Goal: Task Accomplishment & Management: Complete application form

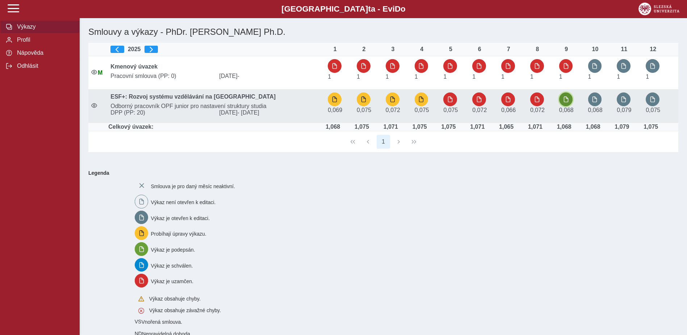
click at [567, 100] on span "button" at bounding box center [566, 99] width 6 height 6
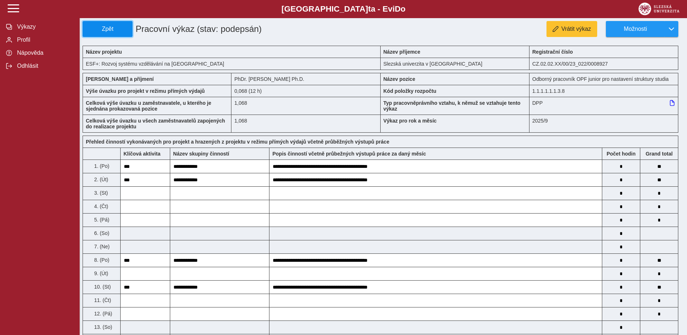
click at [116, 31] on span "Zpět" at bounding box center [107, 29] width 43 height 7
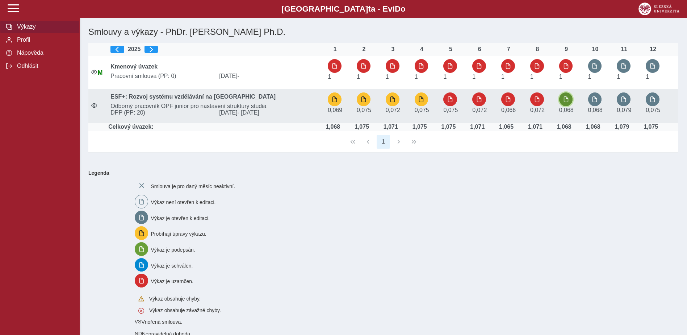
click at [571, 102] on button "button" at bounding box center [566, 99] width 14 height 14
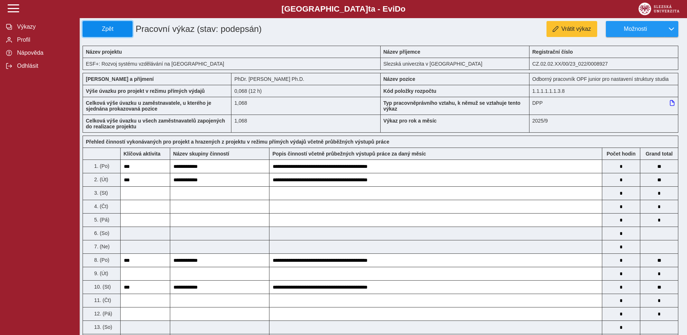
click at [117, 34] on button "Zpět" at bounding box center [108, 29] width 50 height 16
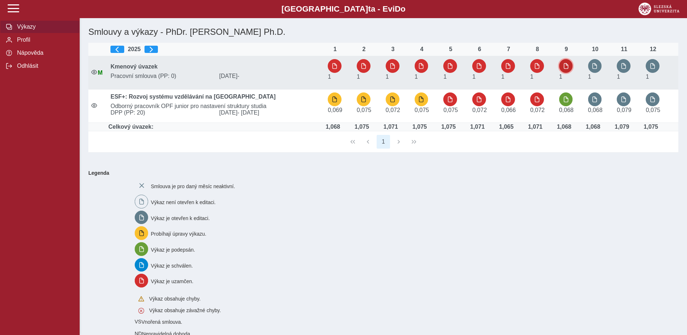
click at [565, 67] on span "button" at bounding box center [566, 66] width 6 height 6
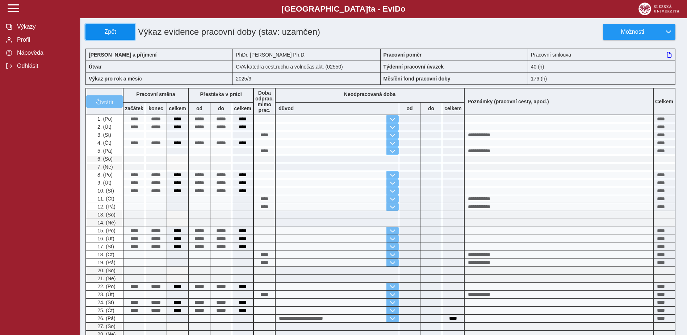
click at [118, 32] on span "Zpět" at bounding box center [110, 32] width 43 height 7
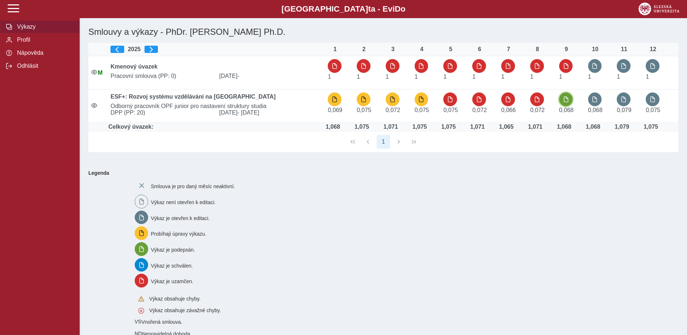
click at [568, 103] on button "button" at bounding box center [566, 99] width 14 height 14
click at [27, 43] on span "Profil" at bounding box center [44, 40] width 59 height 7
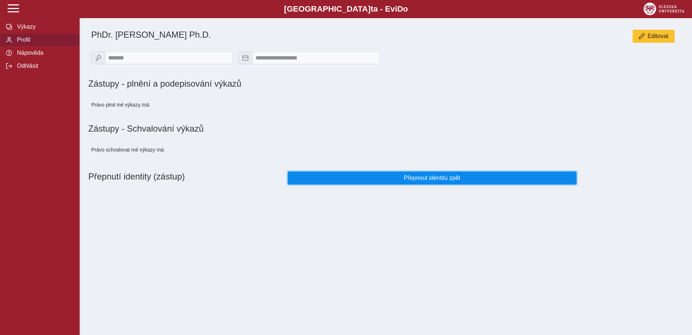
click at [434, 184] on button "Přepnout identitu zpět" at bounding box center [432, 177] width 289 height 13
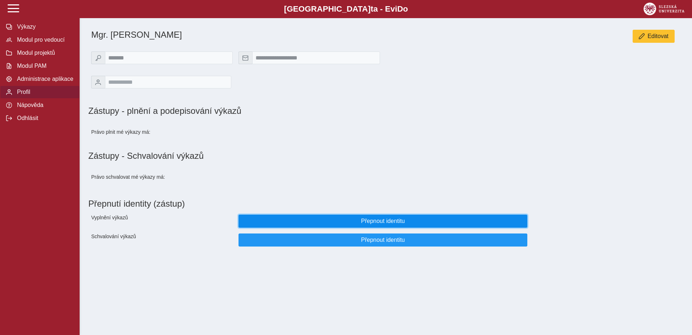
click at [382, 224] on span "Přepnout identitu" at bounding box center [383, 221] width 277 height 7
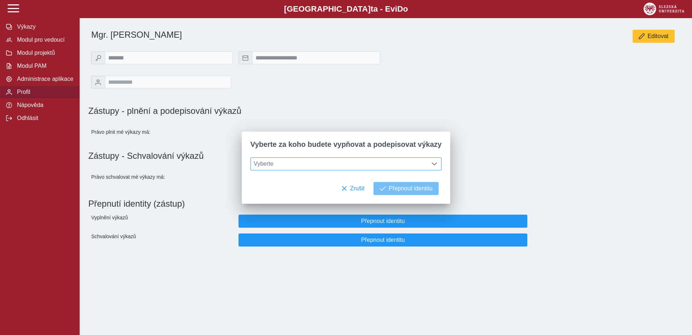
drag, startPoint x: 345, startPoint y: 152, endPoint x: 345, endPoint y: 168, distance: 16.3
click at [345, 154] on div "Vyberte za koho budete vypňovat a podepisovat výkazy" at bounding box center [346, 144] width 209 height 26
click at [344, 168] on span "Vyberte" at bounding box center [339, 164] width 177 height 12
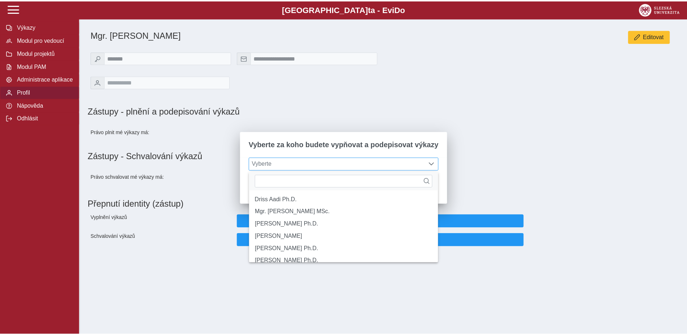
scroll to position [5, 32]
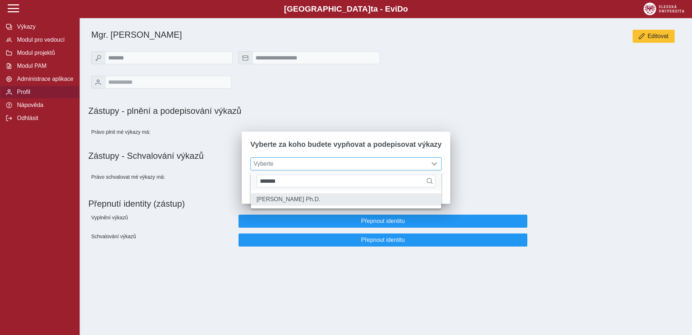
type input "*******"
click at [317, 198] on li "[PERSON_NAME] Ph.D." at bounding box center [346, 199] width 191 height 12
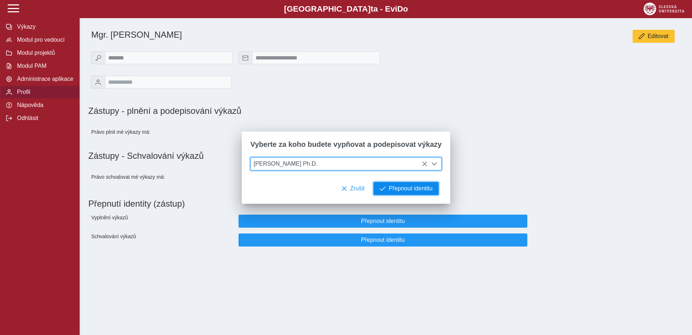
click at [406, 189] on span "Přepnout identitu" at bounding box center [411, 188] width 44 height 7
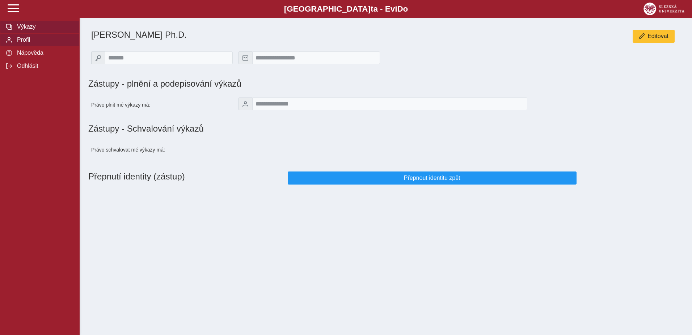
click at [24, 32] on button "Výkazy" at bounding box center [40, 26] width 80 height 13
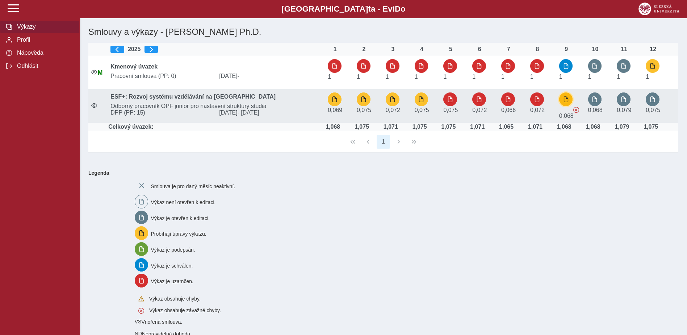
click at [566, 102] on span "button" at bounding box center [566, 99] width 6 height 6
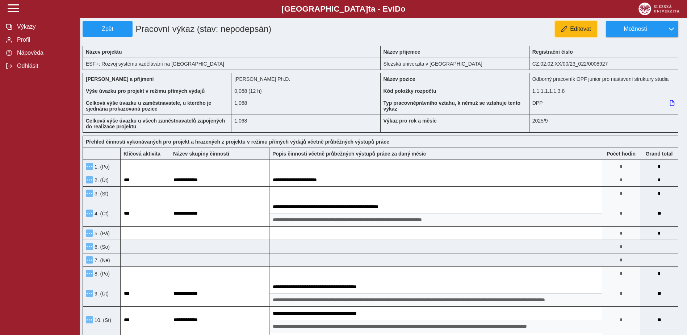
click at [590, 31] on span "Editovat" at bounding box center [580, 29] width 21 height 7
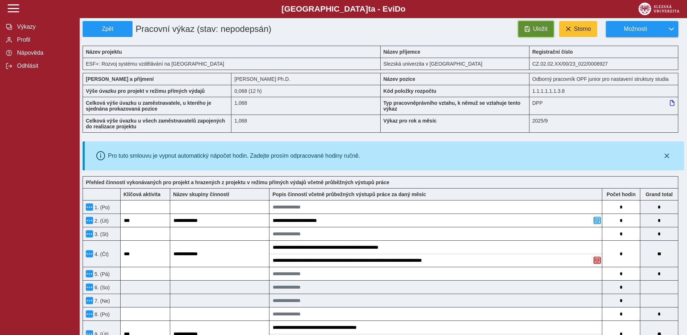
click at [532, 29] on button "Uložit" at bounding box center [535, 29] width 35 height 16
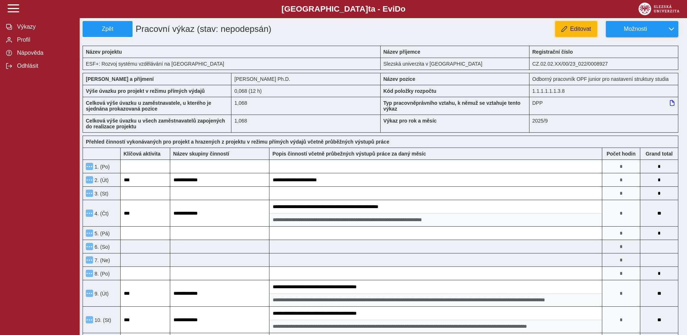
click at [573, 29] on span "Editovat" at bounding box center [580, 29] width 21 height 7
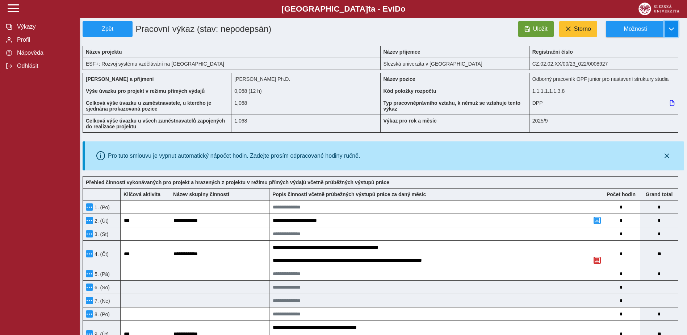
click at [670, 31] on span "button" at bounding box center [672, 29] width 6 height 6
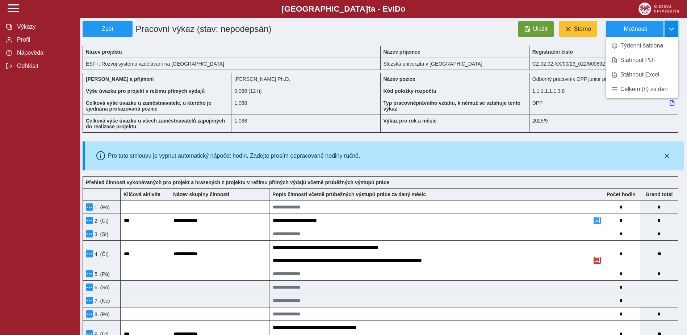
click at [670, 31] on span "button" at bounding box center [672, 29] width 6 height 6
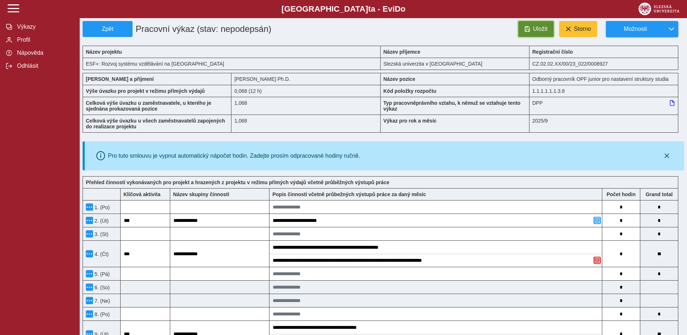
click at [543, 24] on button "Uložit" at bounding box center [535, 29] width 35 height 16
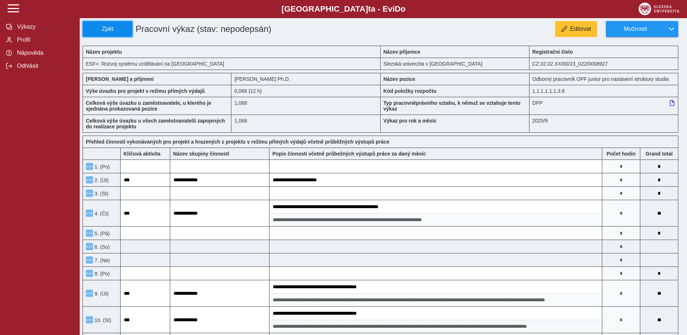
click at [115, 26] on span "Zpět" at bounding box center [107, 29] width 43 height 7
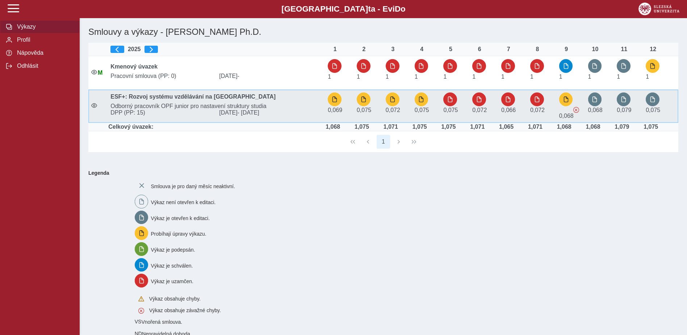
click at [578, 111] on span at bounding box center [576, 110] width 6 height 6
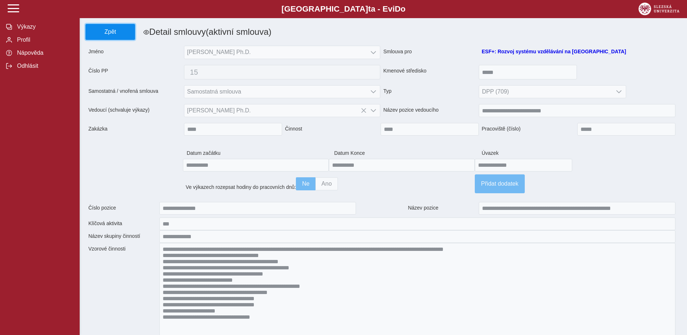
click at [104, 29] on span "Zpět" at bounding box center [110, 32] width 43 height 7
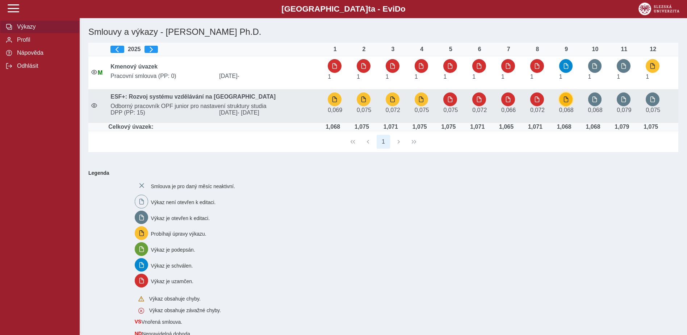
click at [565, 99] on span "button" at bounding box center [566, 99] width 6 height 6
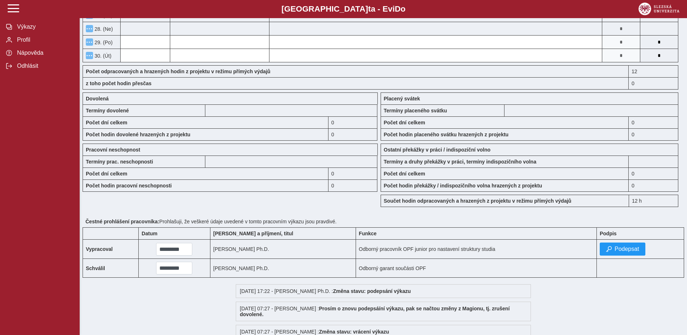
scroll to position [607, 0]
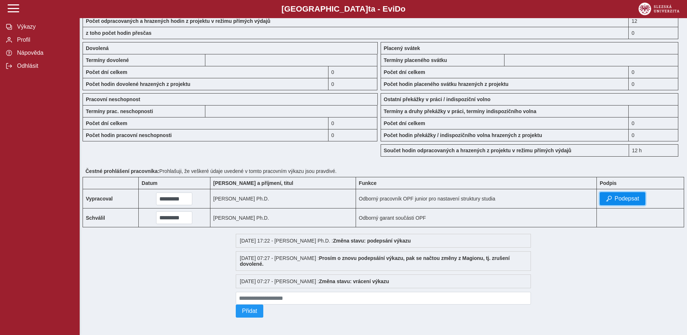
click at [622, 195] on span "Podepsat" at bounding box center [627, 198] width 25 height 7
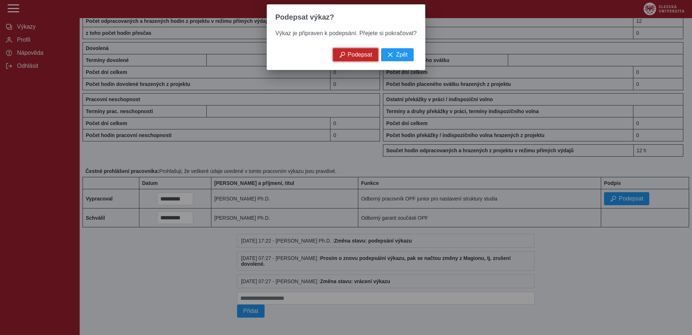
click at [367, 57] on span "Podepsat" at bounding box center [360, 54] width 25 height 7
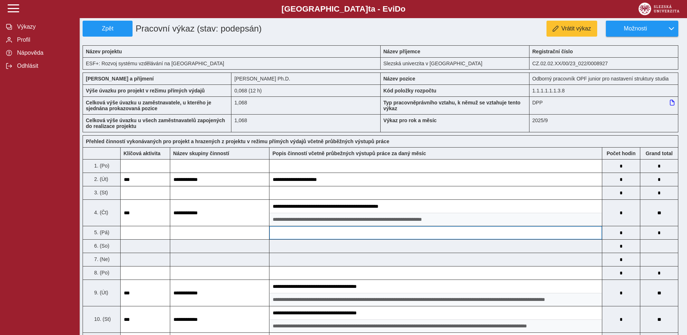
scroll to position [0, 0]
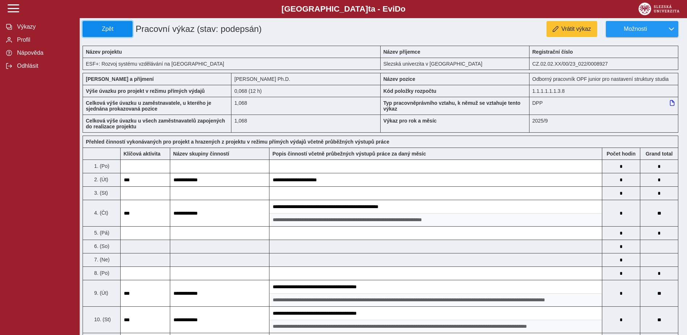
click at [104, 23] on button "Zpět" at bounding box center [108, 29] width 50 height 16
